Goal: Task Accomplishment & Management: Manage account settings

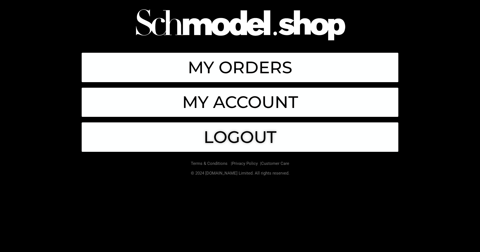
click at [224, 135] on span "LOGOUT" at bounding box center [240, 137] width 73 height 17
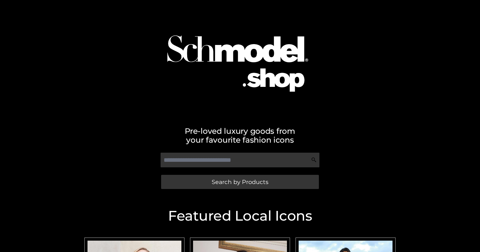
click at [347, 51] on div at bounding box center [240, 59] width 317 height 112
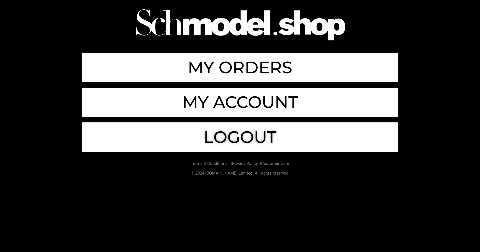
click at [241, 136] on span "LOGOUT" at bounding box center [240, 137] width 73 height 17
click at [234, 136] on span "LOGOUT" at bounding box center [240, 137] width 73 height 17
click at [234, 137] on span "LOGOUT" at bounding box center [240, 137] width 73 height 17
click at [214, 131] on span "LOGOUT" at bounding box center [240, 137] width 73 height 17
click at [216, 138] on span "LOGOUT" at bounding box center [240, 137] width 73 height 17
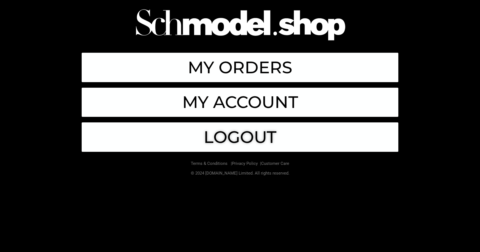
click at [218, 134] on span "LOGOUT" at bounding box center [240, 137] width 73 height 17
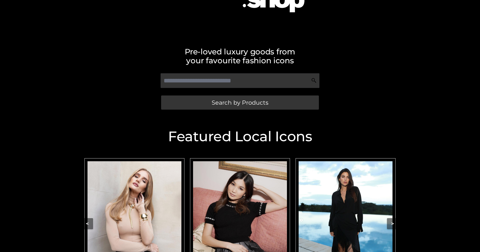
scroll to position [33, 0]
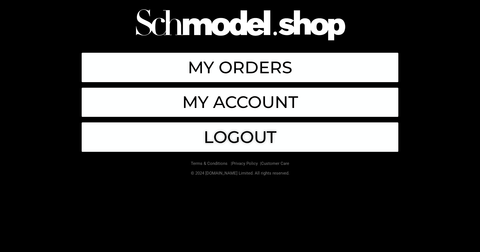
click at [247, 136] on span "LOGOUT" at bounding box center [240, 137] width 73 height 17
click at [224, 137] on span "LOGOUT" at bounding box center [240, 137] width 73 height 17
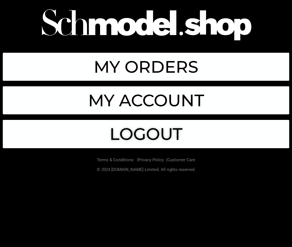
click at [143, 128] on span "LOGOUT" at bounding box center [145, 134] width 73 height 17
